Goal: Task Accomplishment & Management: Manage account settings

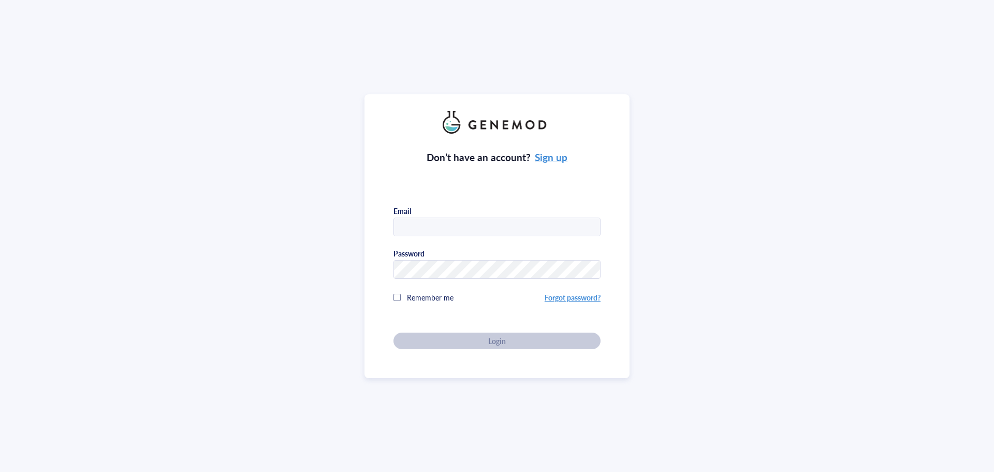
click at [441, 225] on input "text" at bounding box center [497, 227] width 206 height 19
type input "neil.geoghagen@roverdx.com"
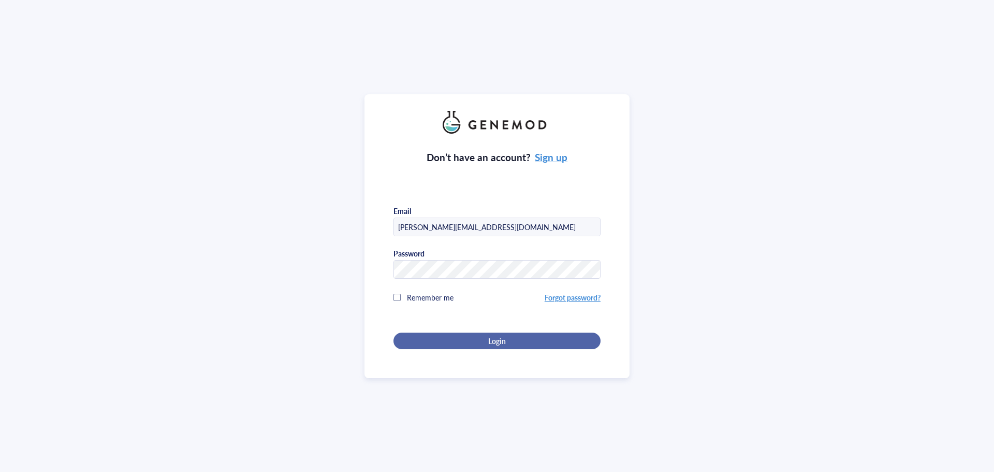
click at [509, 339] on div "Login" at bounding box center [497, 340] width 174 height 9
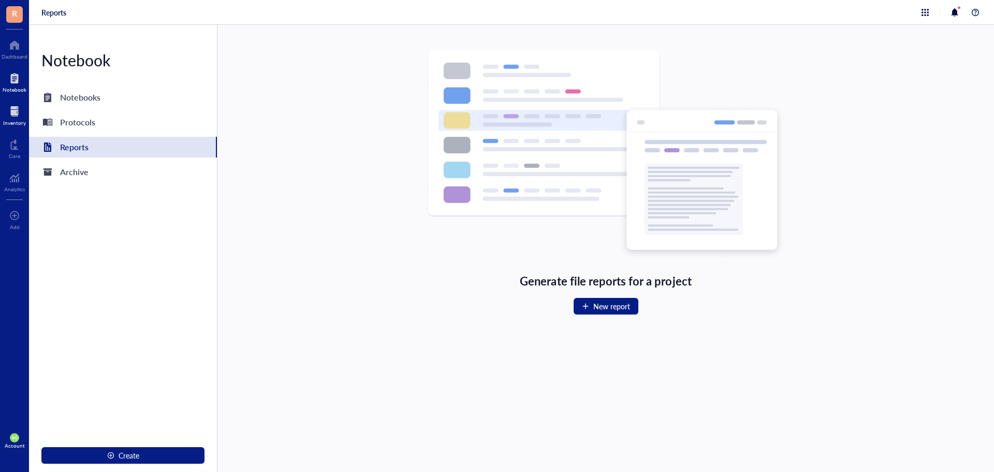
click at [20, 108] on div at bounding box center [14, 111] width 23 height 17
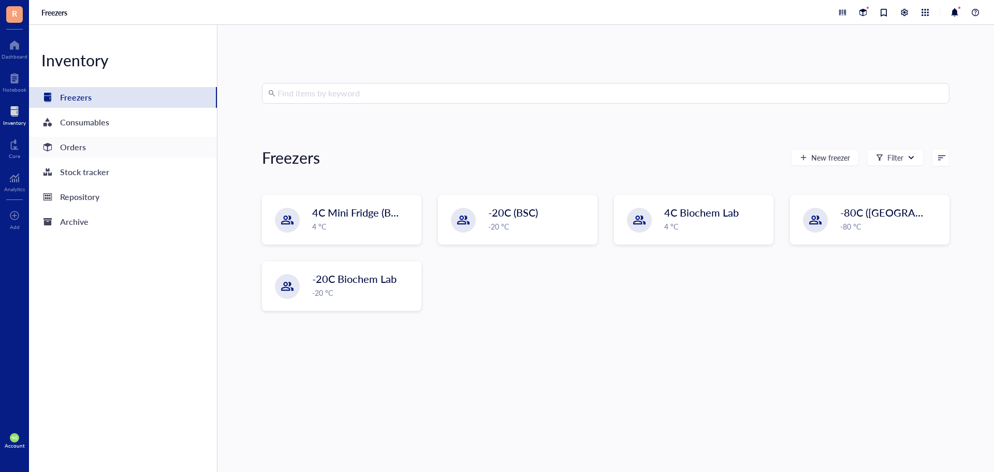
click at [85, 144] on div "Orders" at bounding box center [73, 147] width 26 height 15
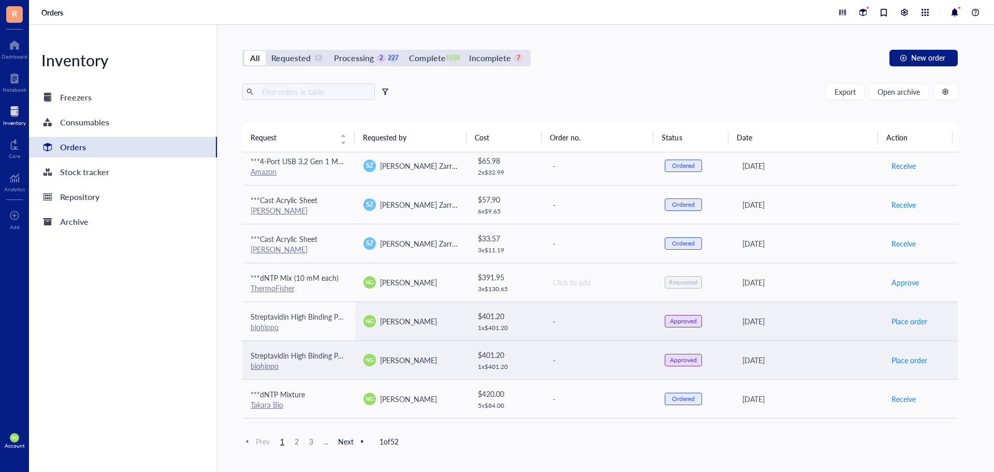
scroll to position [155, 0]
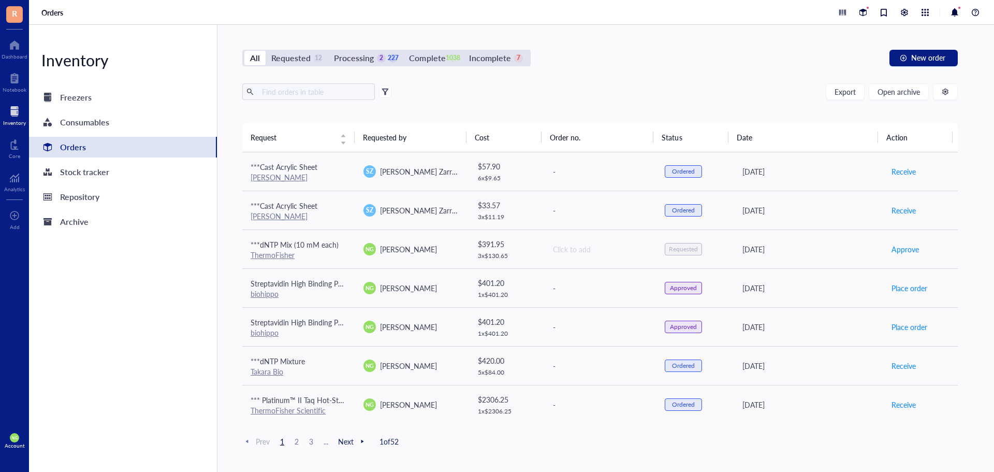
drag, startPoint x: 326, startPoint y: 240, endPoint x: 136, endPoint y: 253, distance: 190.5
click at [136, 253] on div "Inventory Freezers Consumables Orders Stock tracker Repository Archive" at bounding box center [123, 248] width 189 height 447
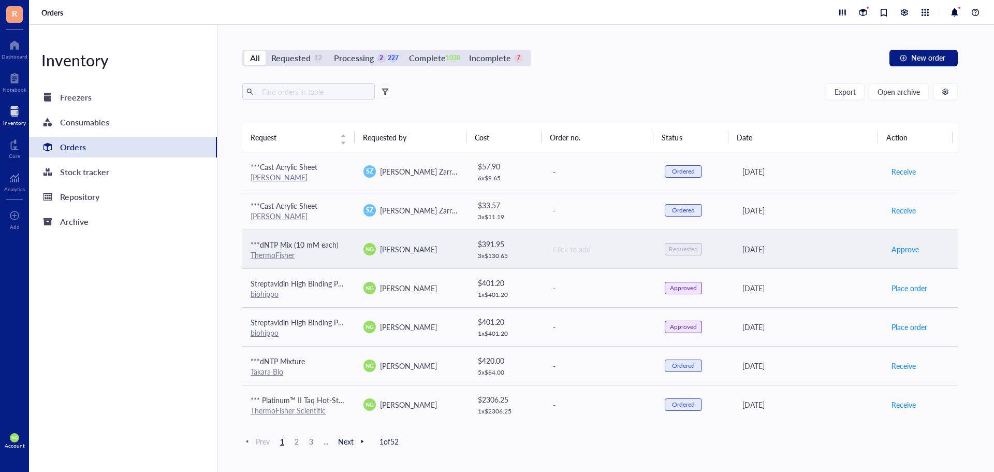
click at [529, 248] on div "$ 391.95" at bounding box center [507, 243] width 58 height 11
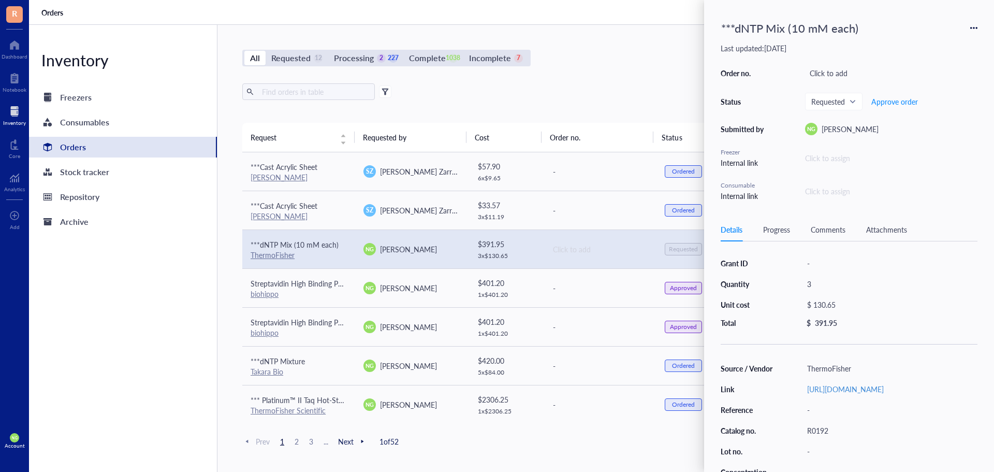
click at [970, 27] on div "***dNTP Mix (10 mM each)" at bounding box center [849, 28] width 257 height 23
click at [974, 27] on icon at bounding box center [974, 27] width 7 height 7
click at [927, 106] on span "Delete" at bounding box center [937, 109] width 65 height 11
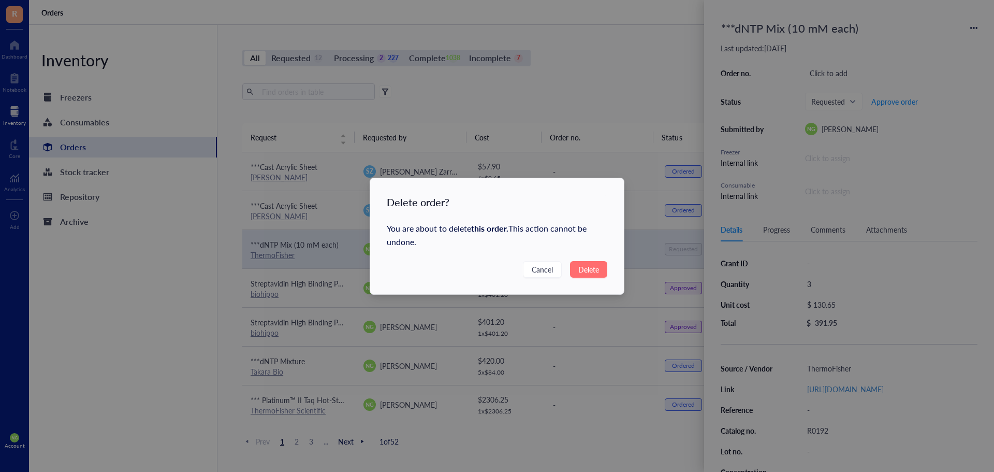
click at [581, 271] on span "Delete" at bounding box center [589, 269] width 21 height 11
